Goal: Task Accomplishment & Management: Complete application form

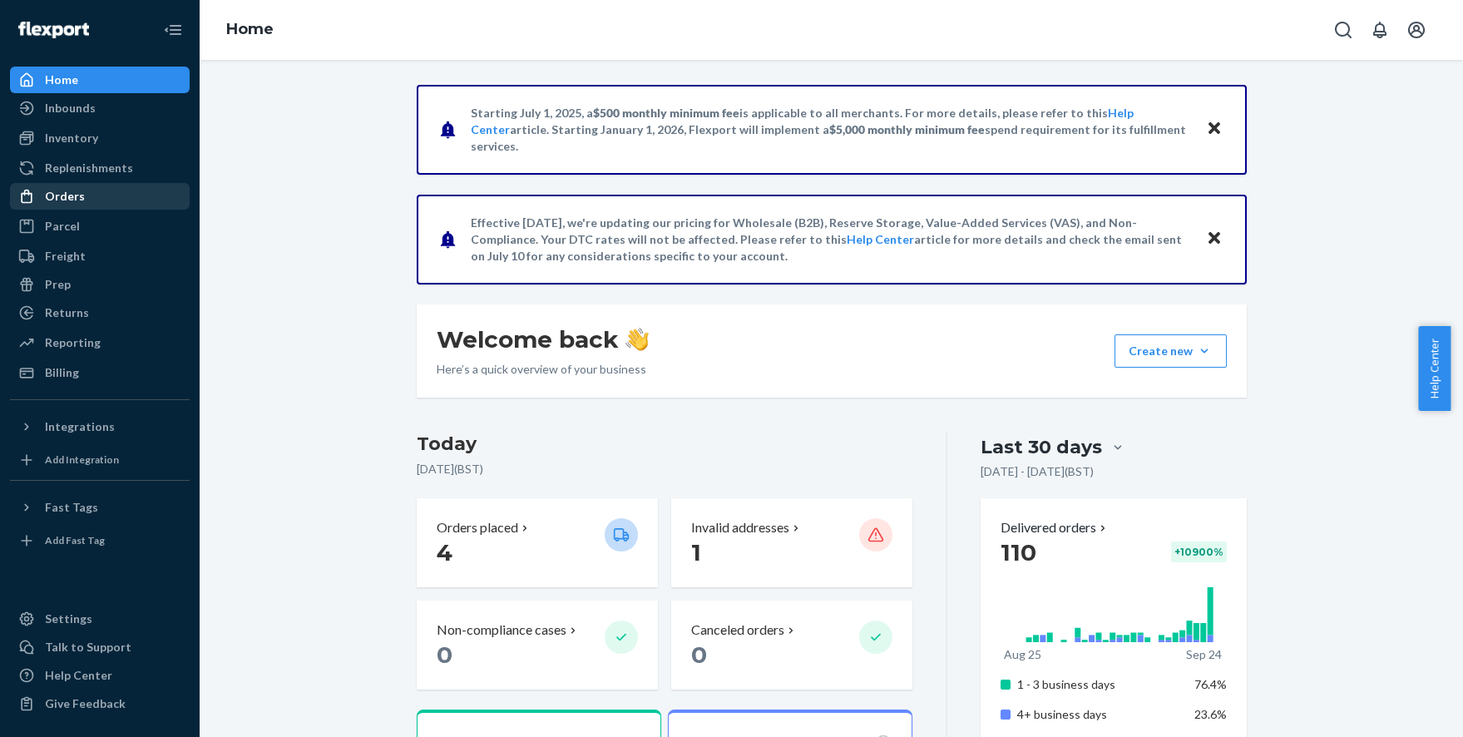
click at [98, 196] on div "Orders" at bounding box center [100, 196] width 176 height 23
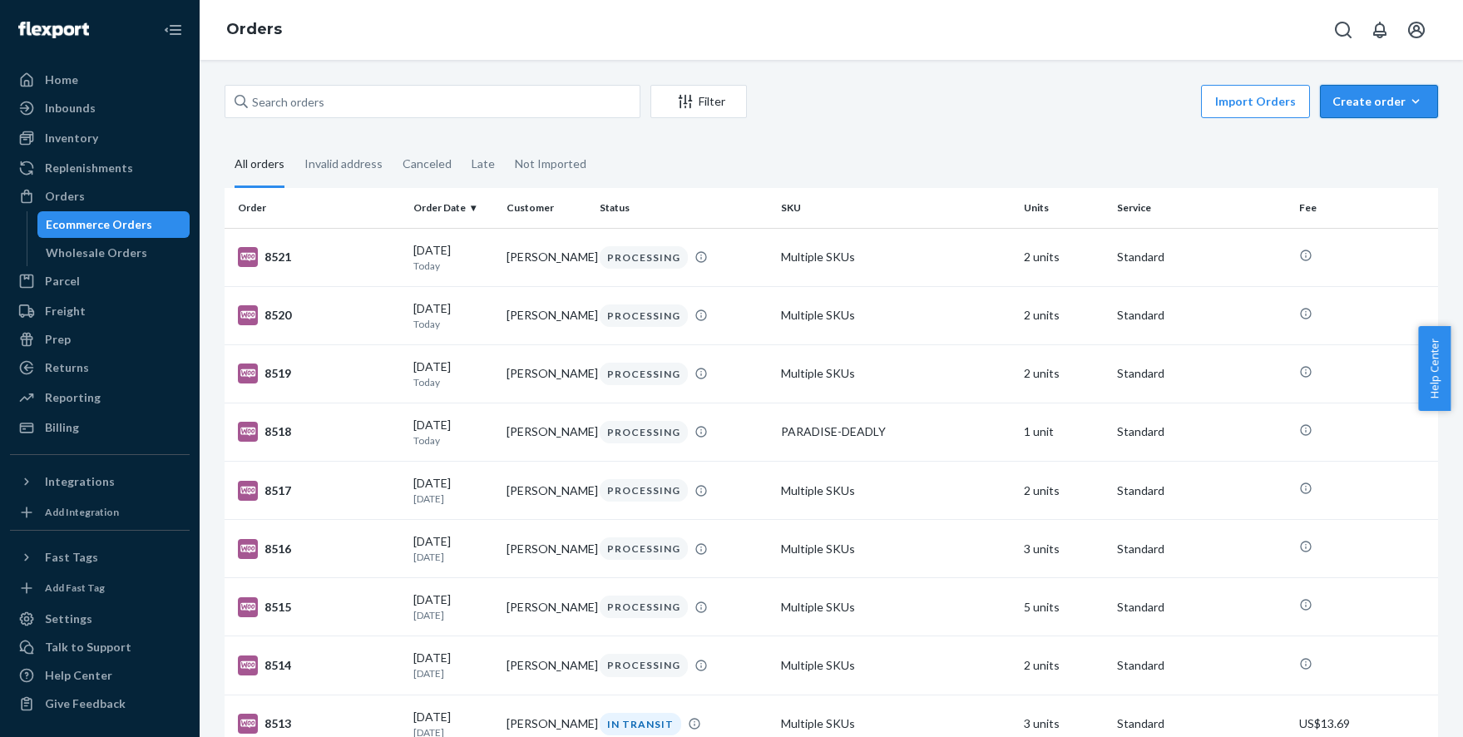
click at [1366, 102] on div "Create order" at bounding box center [1379, 101] width 93 height 17
click at [1363, 131] on button "Ecommerce order" at bounding box center [1404, 142] width 160 height 36
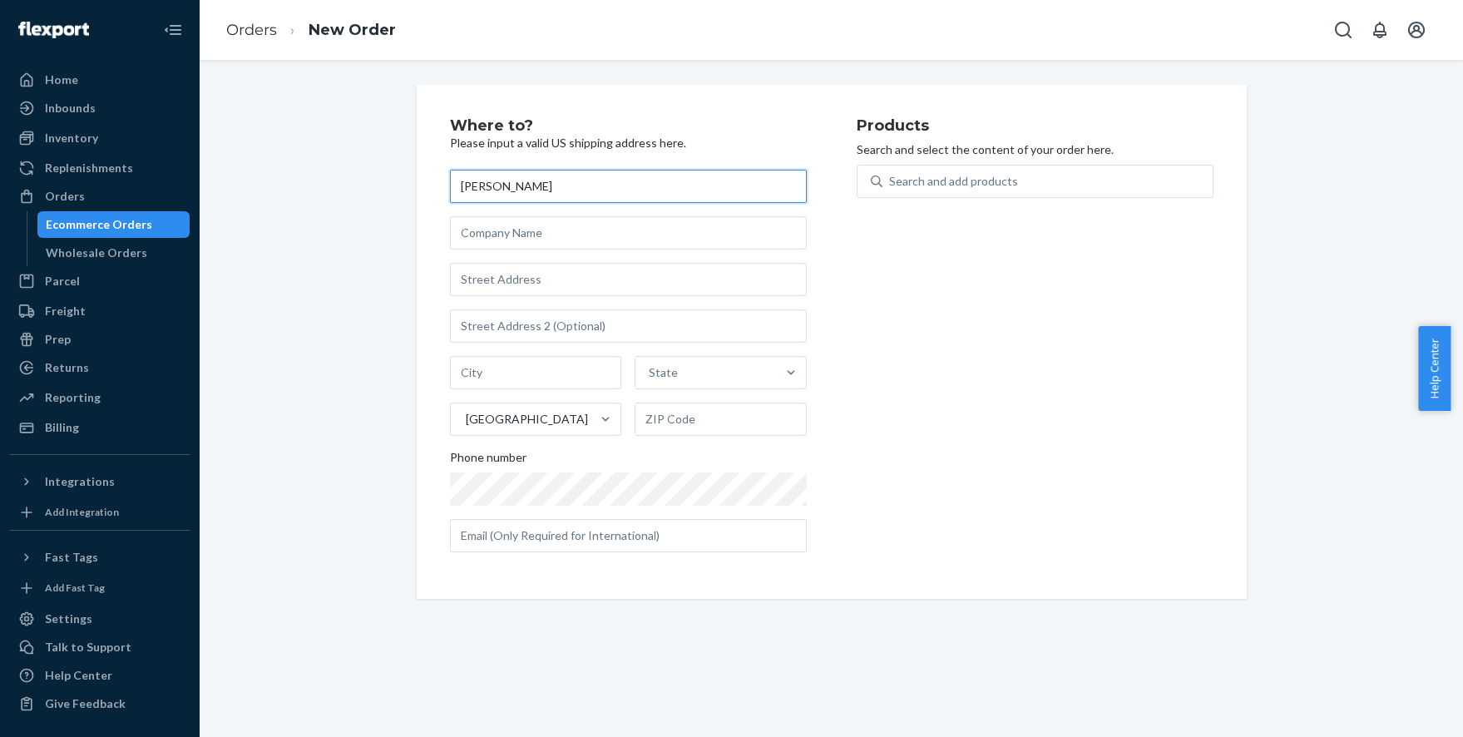
type input "[PERSON_NAME]"
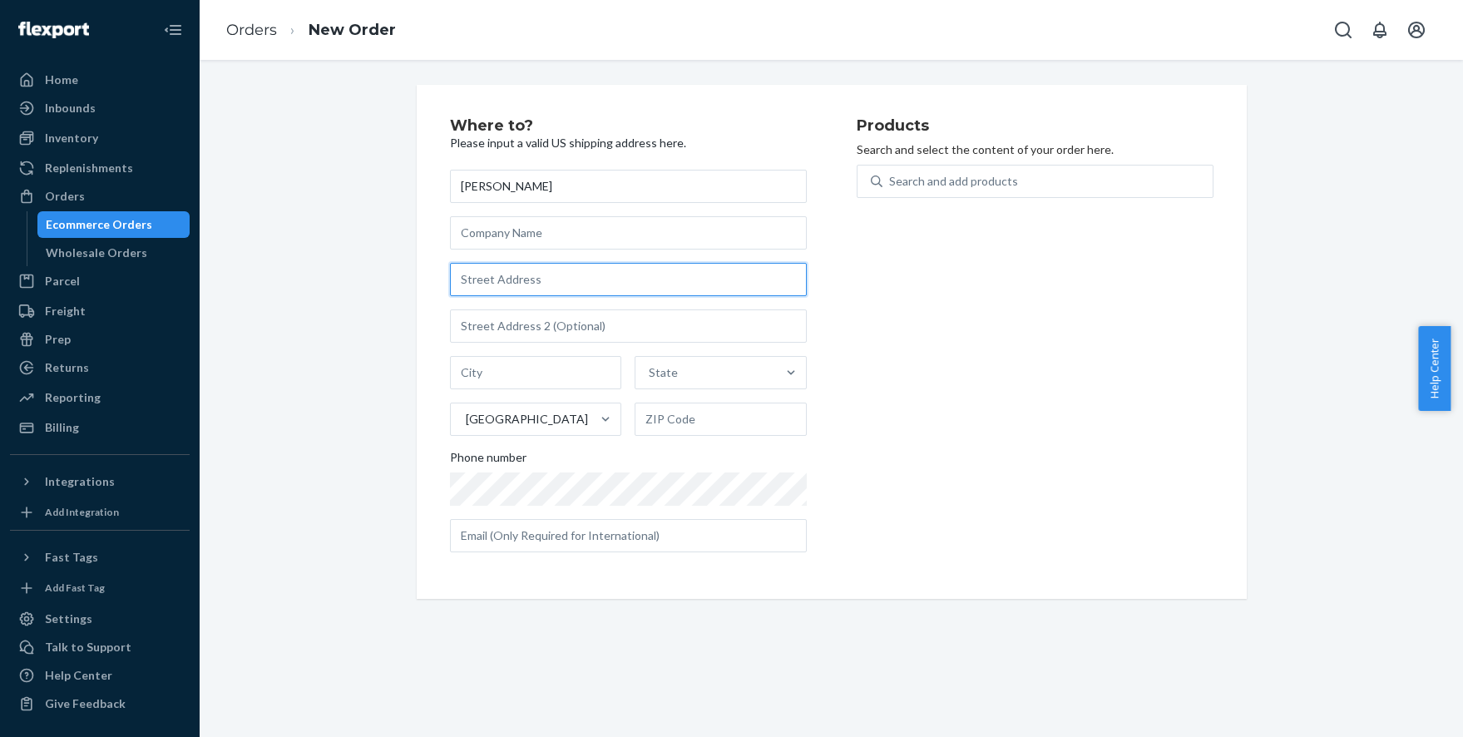
click at [518, 283] on input "text" at bounding box center [628, 279] width 357 height 33
type input "[STREET_ADDRESS]"
type input "Wonder Lake"
type input "60097"
type input "[STREET_ADDRESS]"
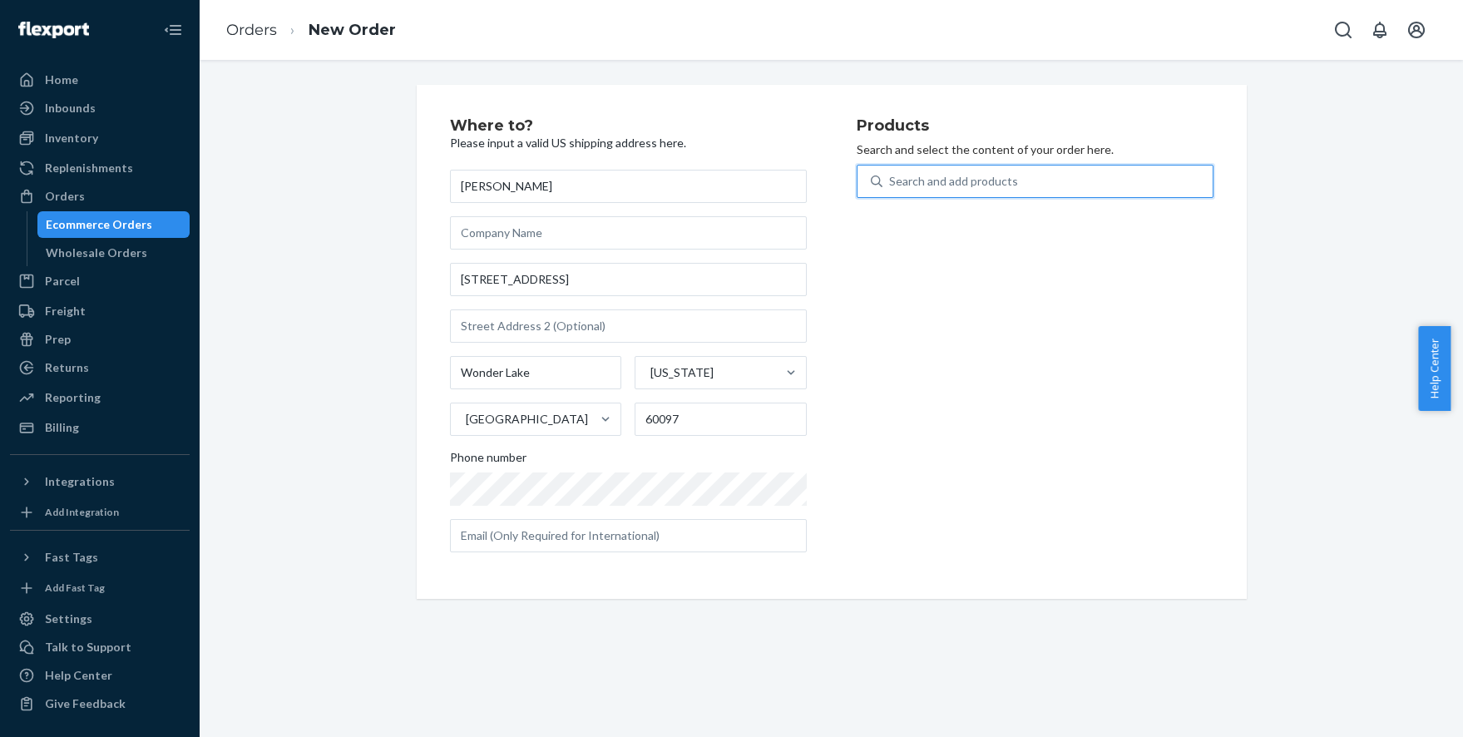
click at [948, 181] on div "Search and add products" at bounding box center [953, 181] width 129 height 17
click at [891, 181] on input "0 results available. Use Up and Down to choose options, press Enter to select t…" at bounding box center [890, 181] width 2 height 17
type input "till"
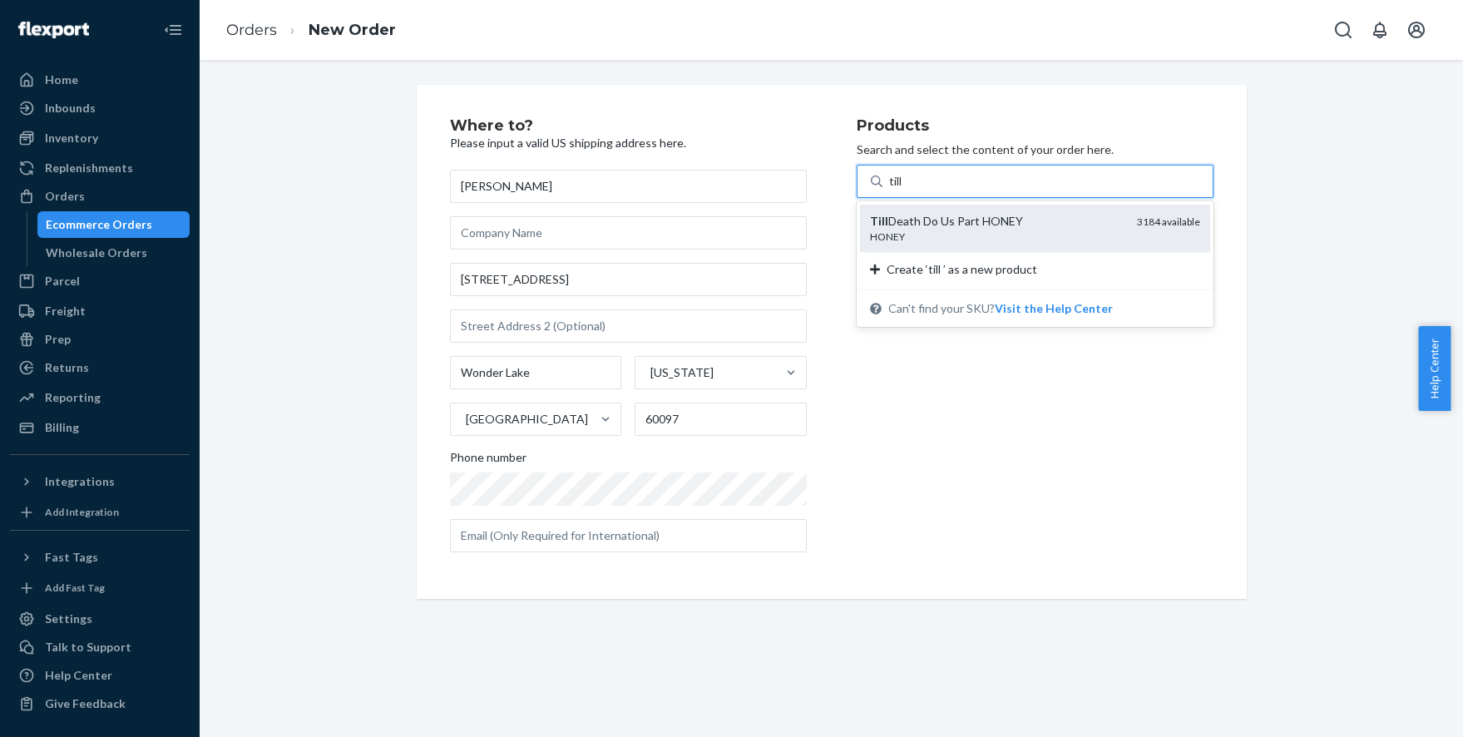
click at [915, 217] on div "Till Death Do Us Part HONEY" at bounding box center [997, 221] width 254 height 17
click at [907, 190] on input "till" at bounding box center [897, 181] width 17 height 17
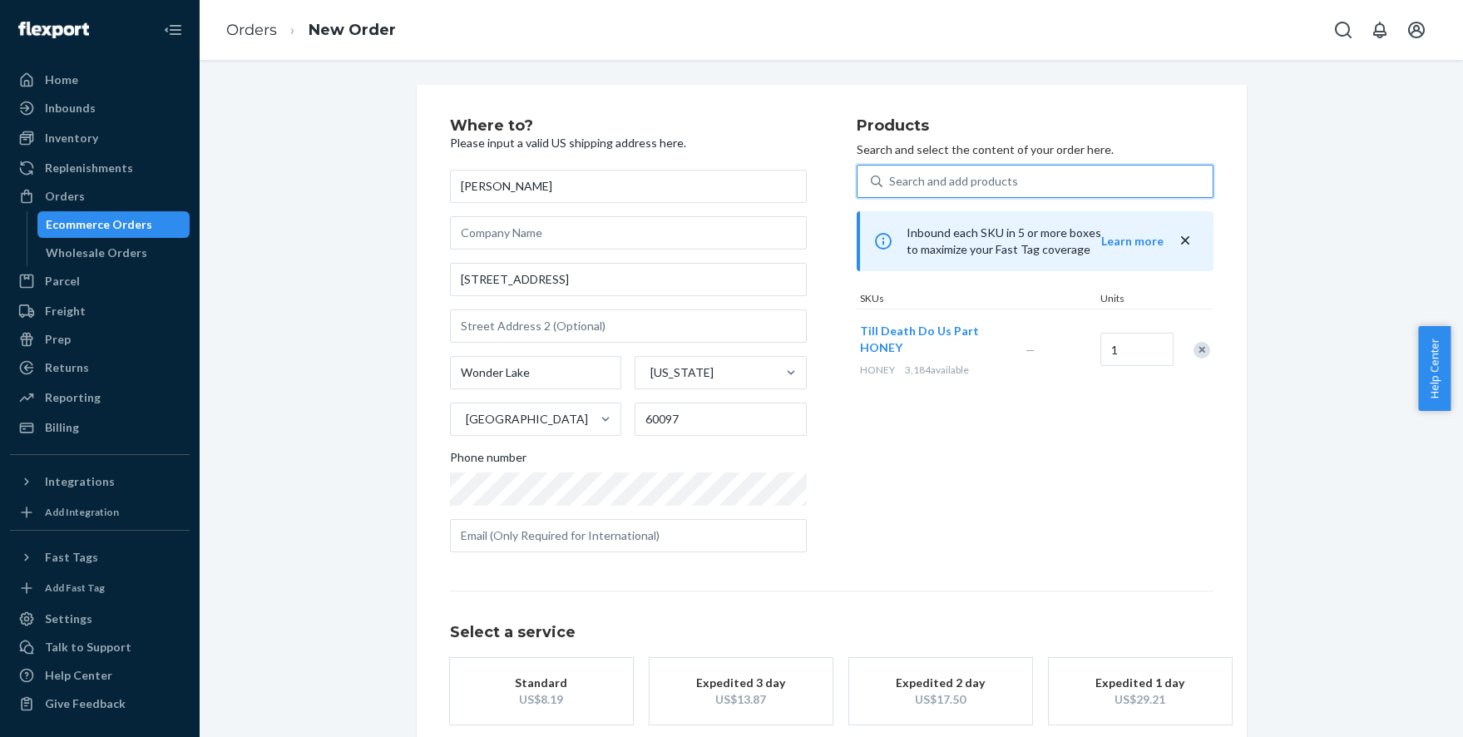
click at [1014, 175] on div "Search and add products" at bounding box center [1048, 181] width 330 height 30
click at [891, 175] on input "0 results available. Use Up and Down to choose options, press Enter to select t…" at bounding box center [890, 181] width 2 height 17
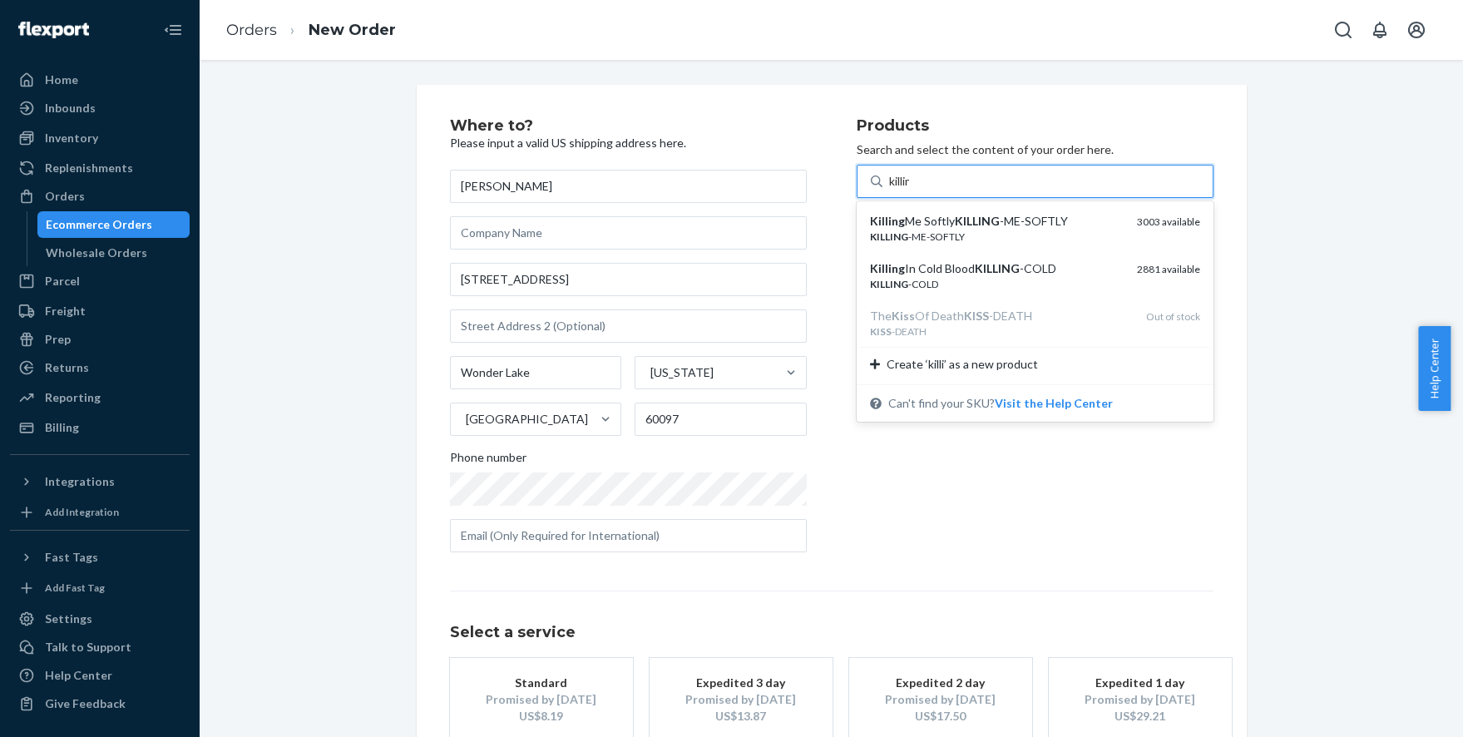
type input "killing"
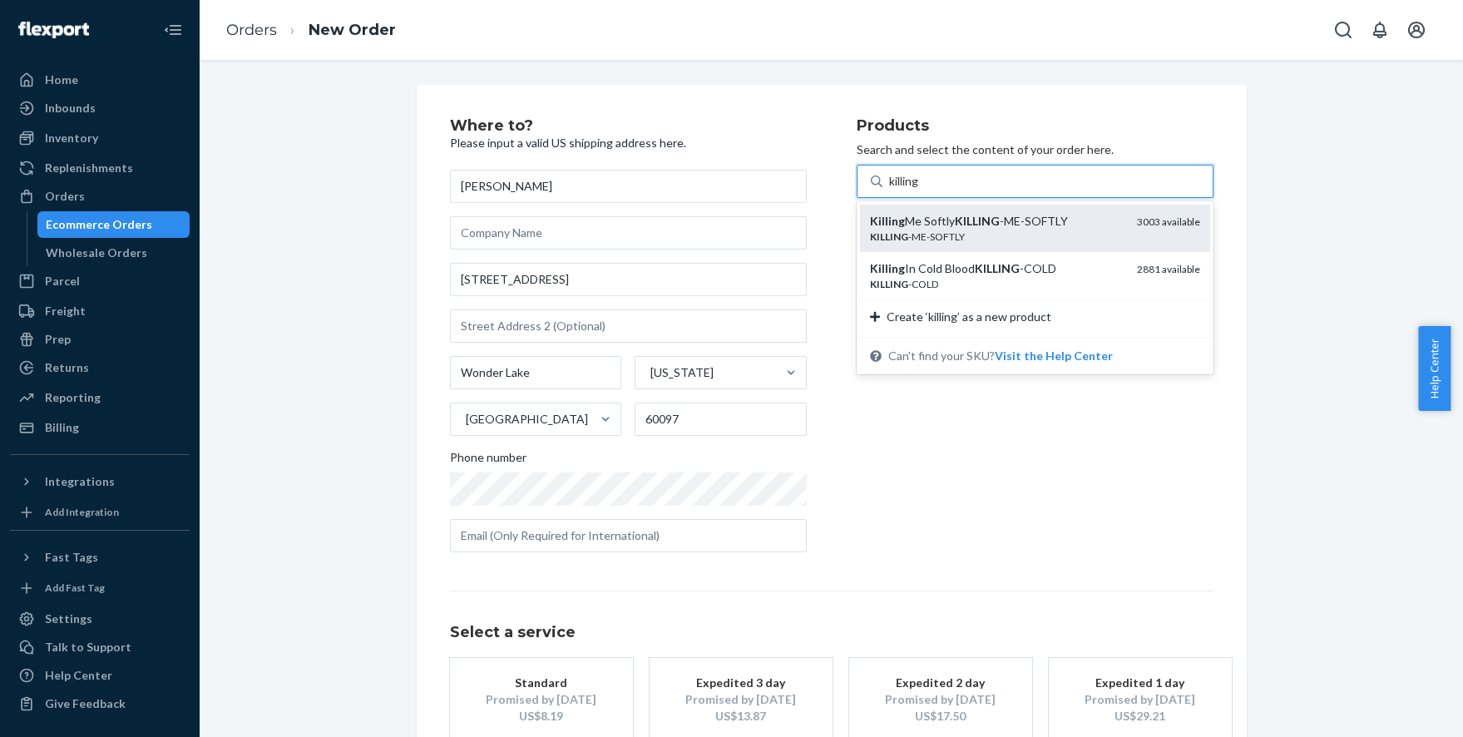
click at [966, 220] on em "KILLING" at bounding box center [977, 221] width 45 height 14
click at [922, 190] on input "killing" at bounding box center [905, 181] width 32 height 17
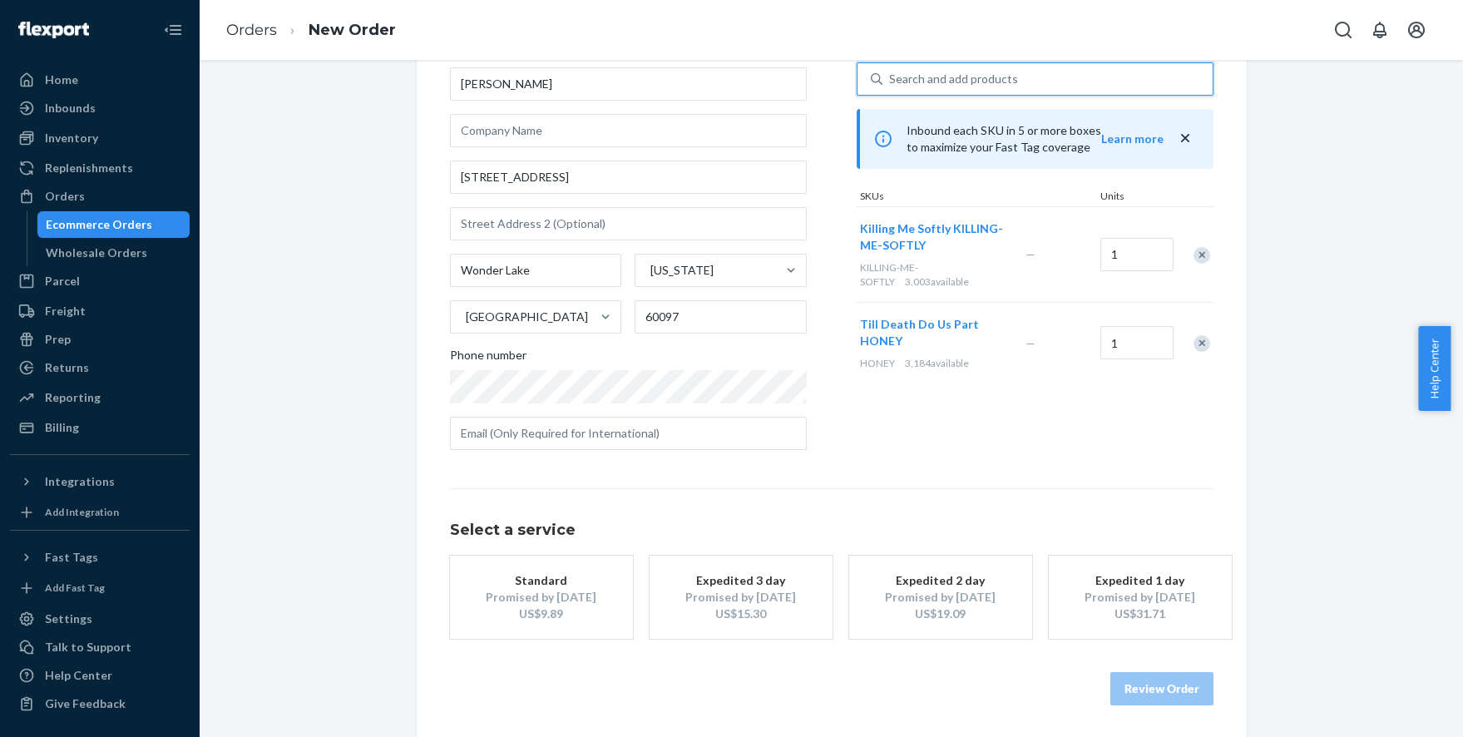
scroll to position [104, 0]
click at [556, 607] on div "US$9.89" at bounding box center [541, 612] width 133 height 17
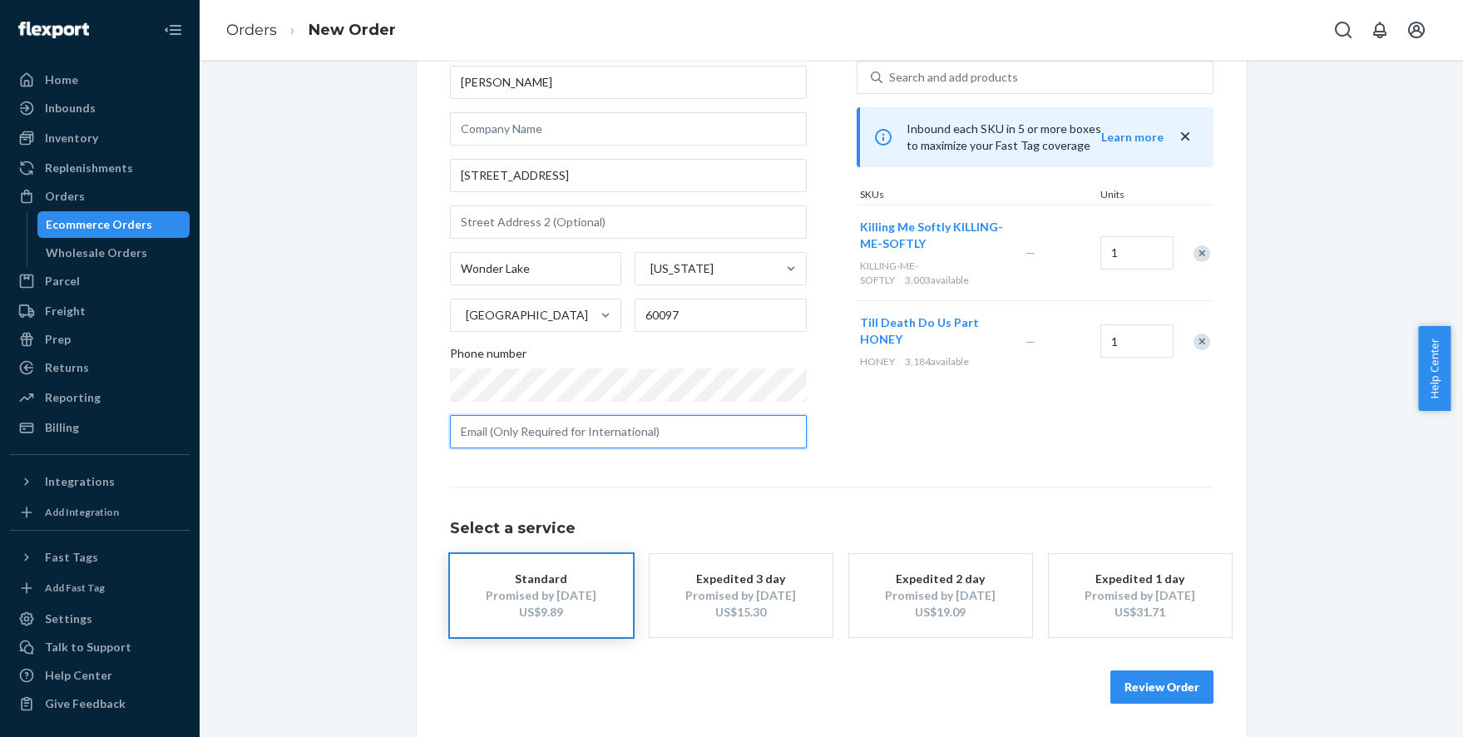
click at [527, 425] on input "text" at bounding box center [628, 431] width 357 height 33
paste input "[EMAIL_ADDRESS][DOMAIN_NAME]"
type input "[EMAIL_ADDRESS][DOMAIN_NAME]"
drag, startPoint x: 878, startPoint y: 477, endPoint x: 886, endPoint y: 478, distance: 8.5
click at [878, 477] on div "Where to? Please input a valid US shipping address here. [PERSON_NAME] [STREET_…" at bounding box center [832, 359] width 764 height 690
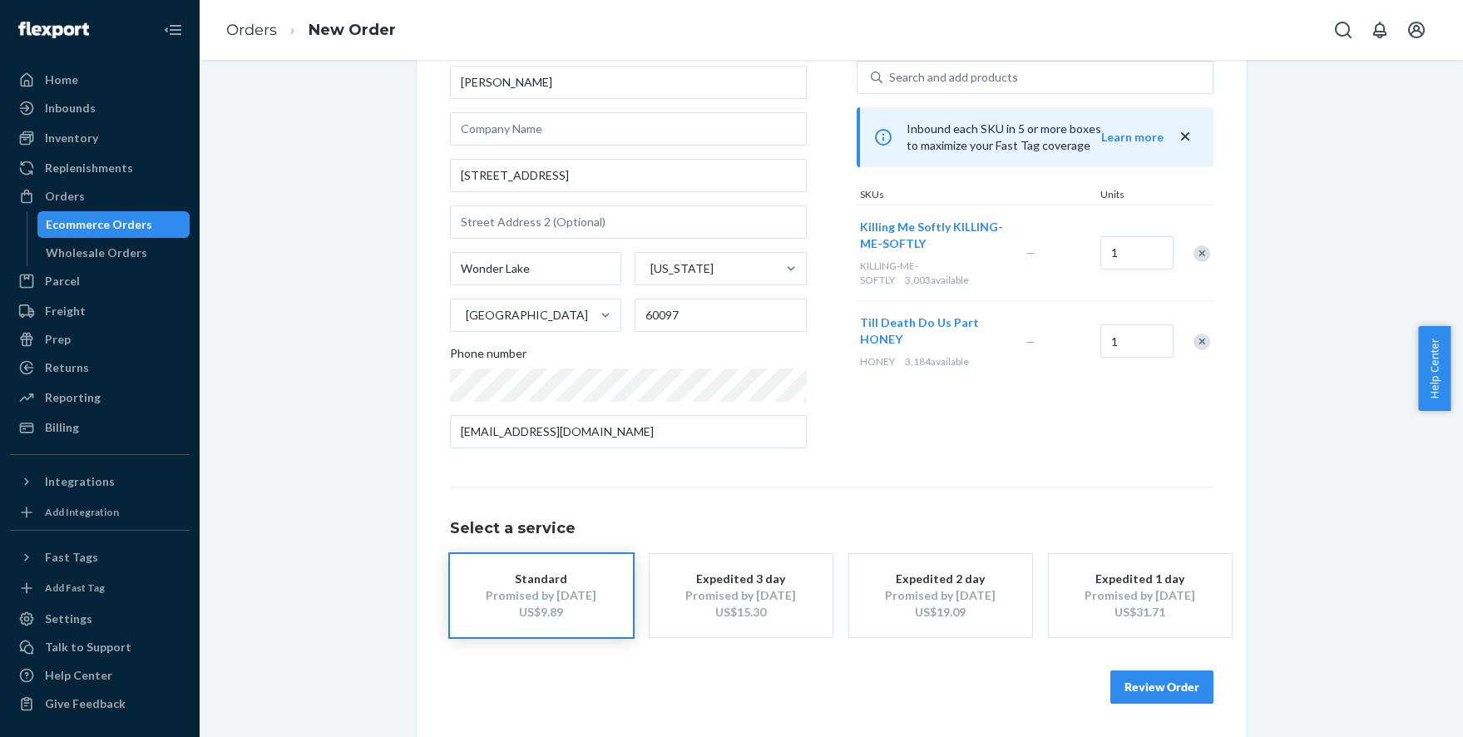
click at [1147, 681] on button "Review Order" at bounding box center [1161, 686] width 103 height 33
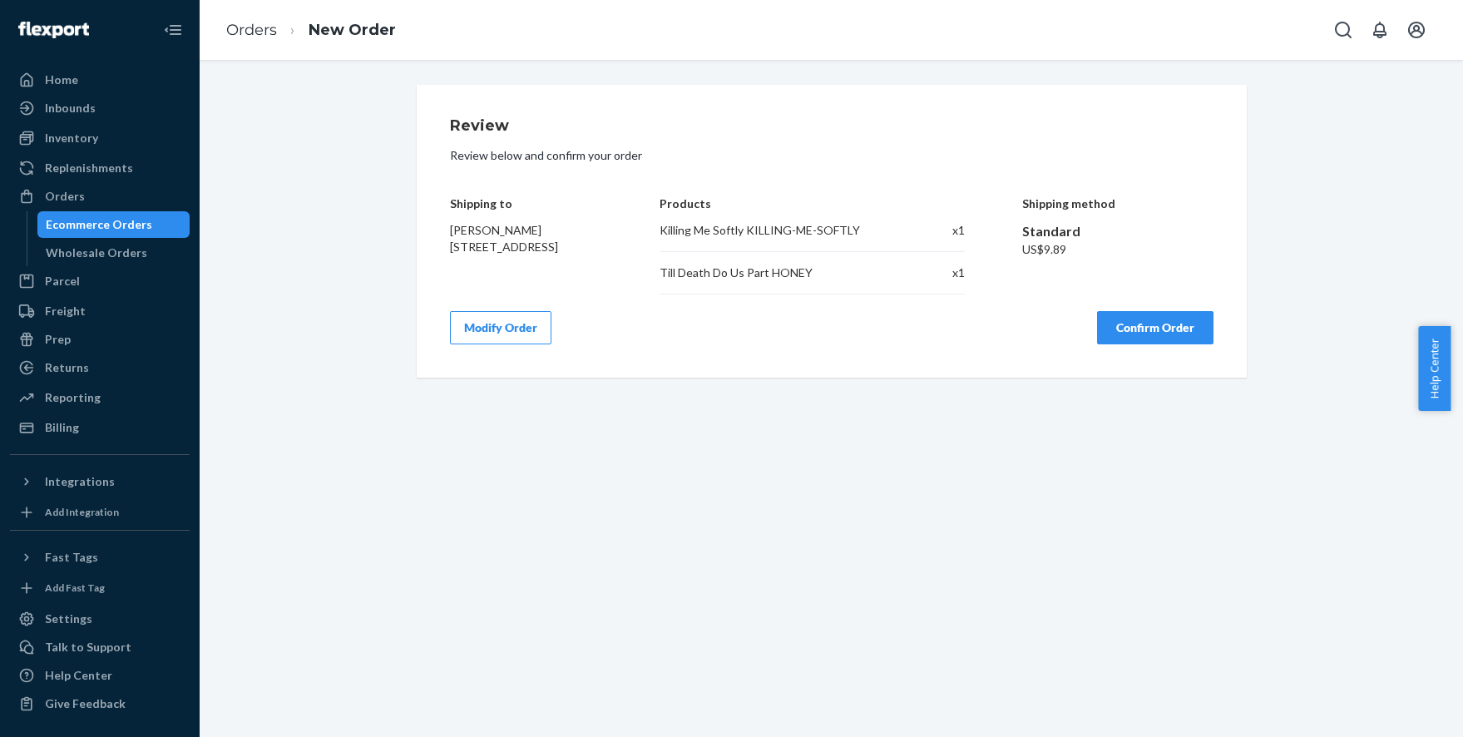
scroll to position [0, 0]
click at [1159, 319] on button "Confirm Order" at bounding box center [1155, 327] width 116 height 33
